Goal: Book appointment/travel/reservation

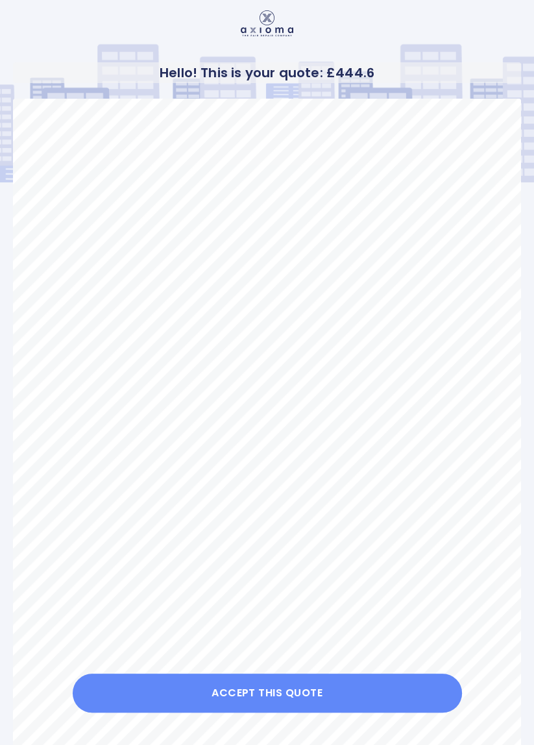
click at [276, 712] on button "Accept this Quote" at bounding box center [267, 693] width 389 height 39
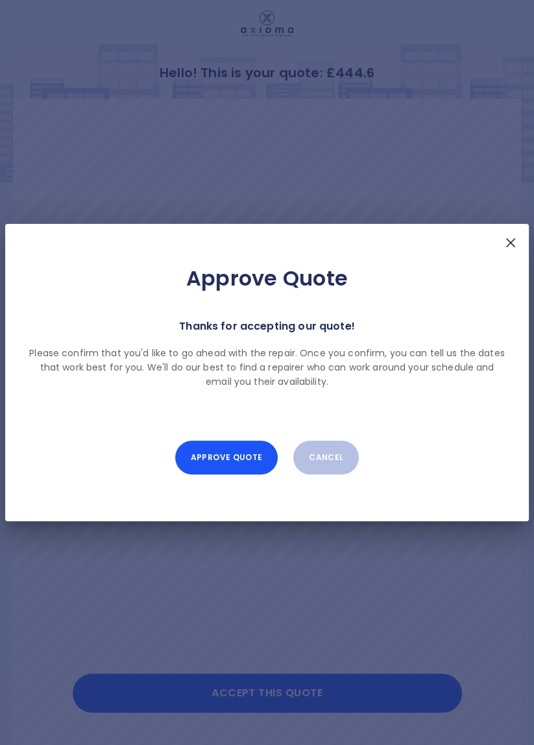
click at [233, 474] on button "Approve Quote" at bounding box center [226, 458] width 103 height 34
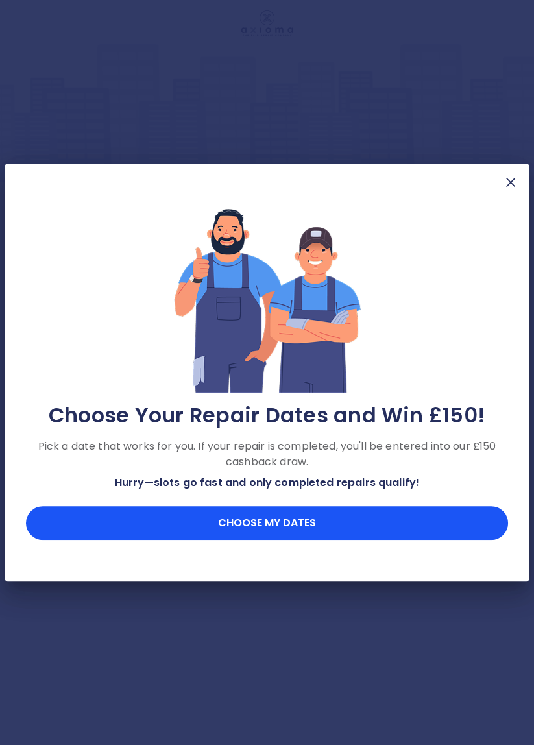
click at [241, 540] on button "Choose my dates" at bounding box center [267, 523] width 482 height 34
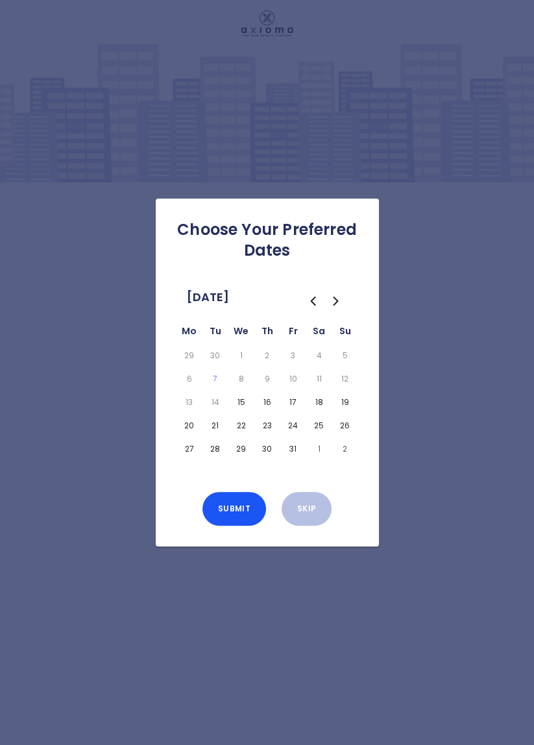
click at [241, 411] on button "15" at bounding box center [241, 402] width 21 height 18
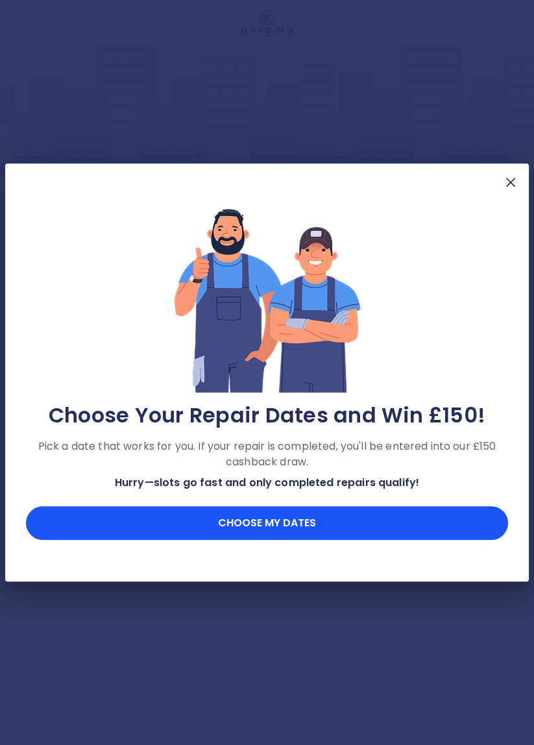
click at [263, 540] on button "Choose my dates" at bounding box center [267, 523] width 482 height 34
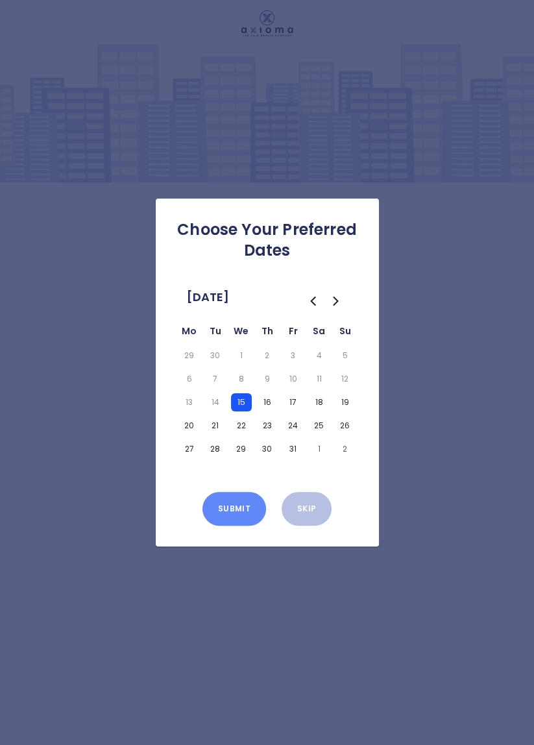
click at [240, 526] on button "Submit" at bounding box center [234, 509] width 64 height 34
click at [190, 728] on div "Choose Your Preferred Dates [DATE] Mo Tu We Th Fr Sa Su 29 30 1 2 3 4 5 6 7 8 9…" at bounding box center [267, 372] width 534 height 745
